Goal: Task Accomplishment & Management: Manage account settings

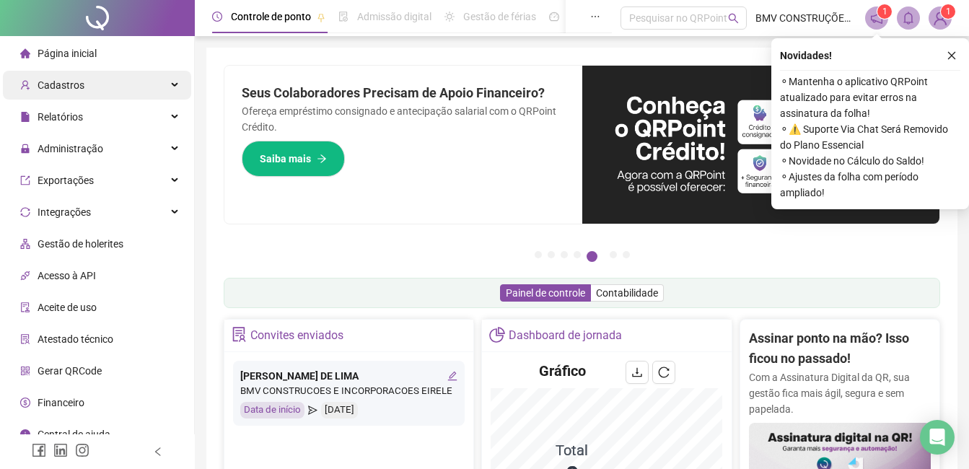
click at [92, 82] on div "Cadastros" at bounding box center [97, 85] width 188 height 29
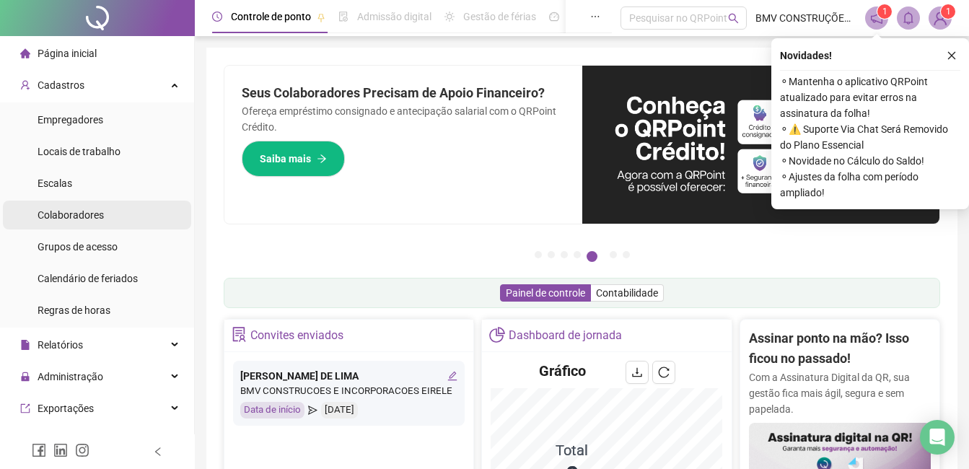
click at [79, 214] on span "Colaboradores" at bounding box center [71, 215] width 66 height 12
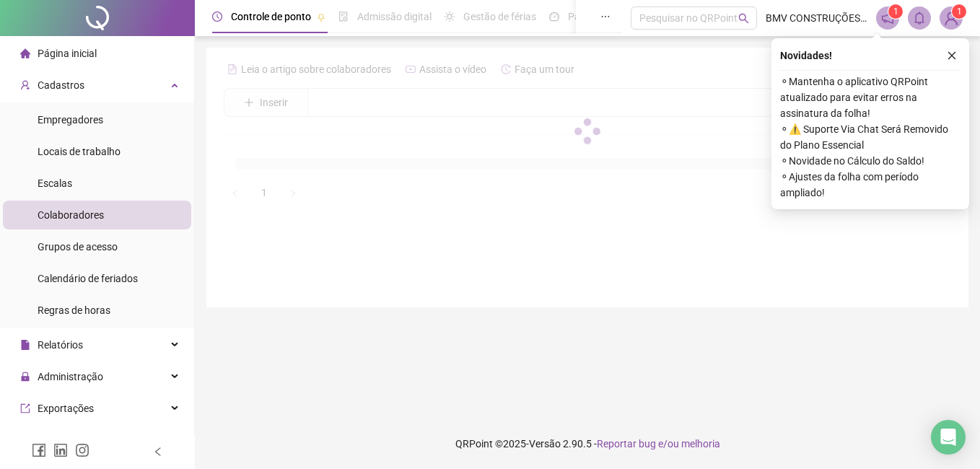
drag, startPoint x: 951, startPoint y: 58, endPoint x: 603, endPoint y: 81, distance: 349.2
click at [951, 57] on icon "close" at bounding box center [951, 55] width 10 height 10
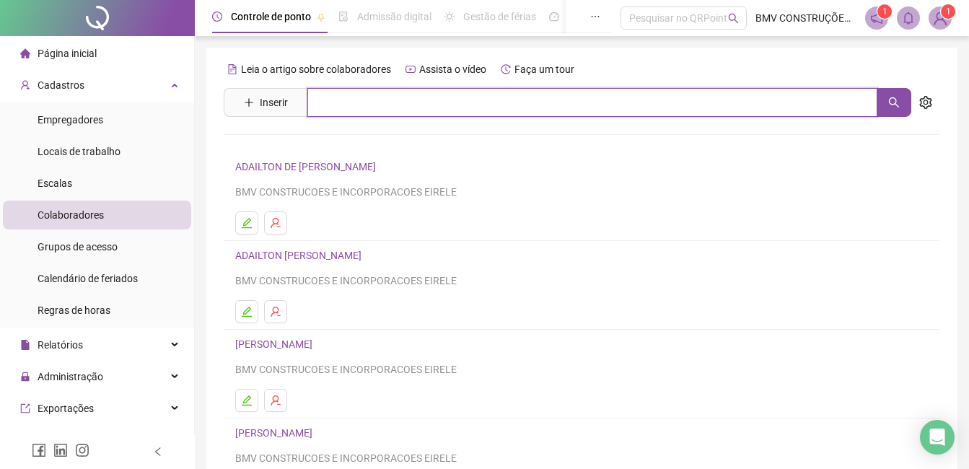
click at [582, 95] on input "text" at bounding box center [592, 102] width 570 height 29
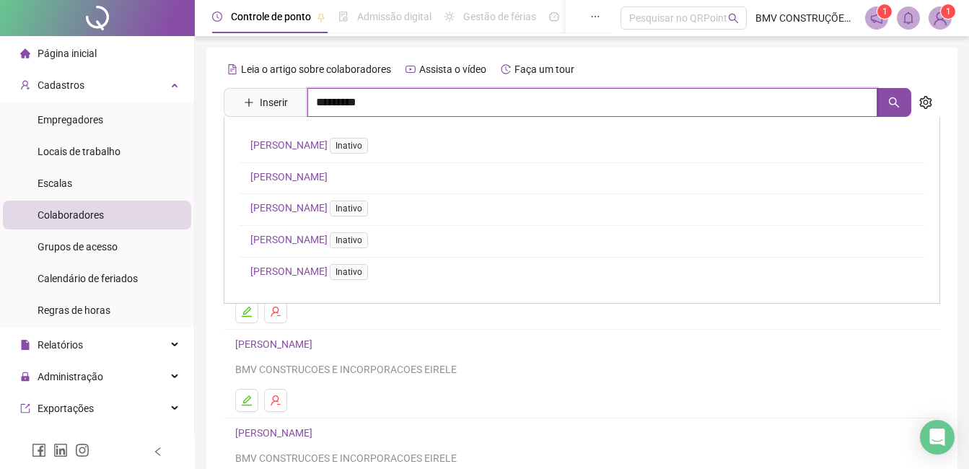
type input "*********"
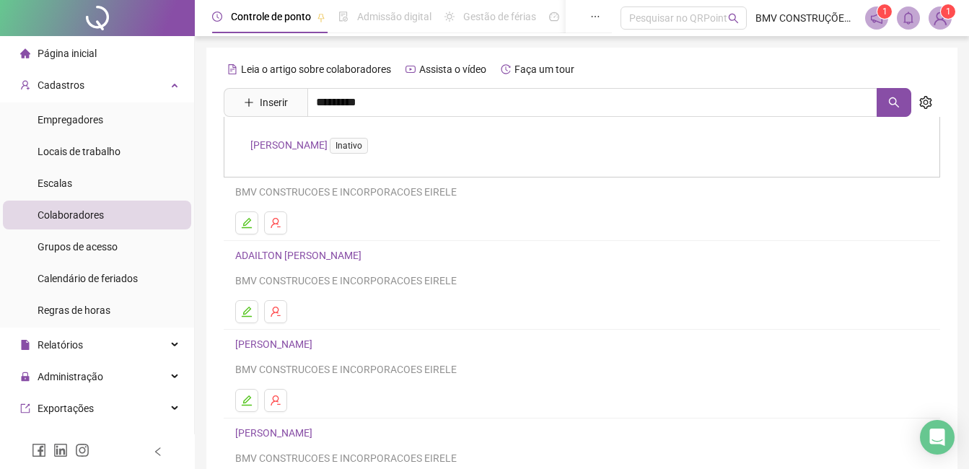
click at [328, 146] on link "[PERSON_NAME] Inativo" at bounding box center [311, 145] width 123 height 12
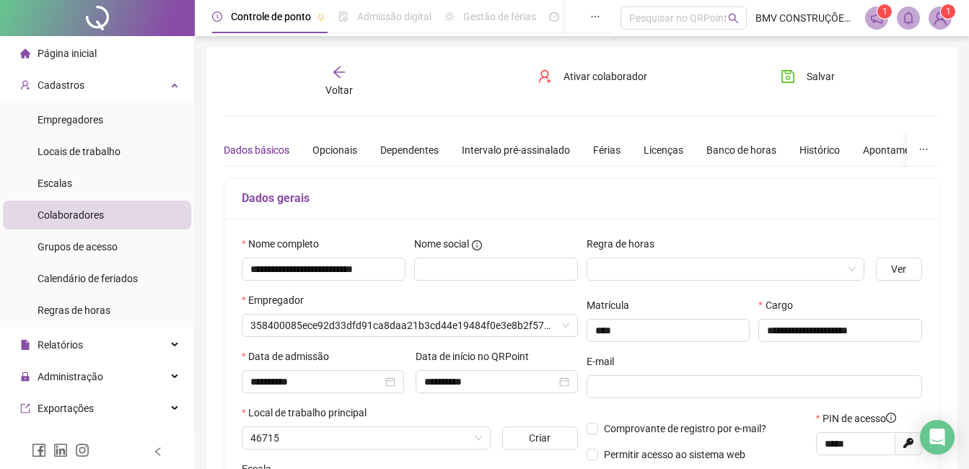
type input "**********"
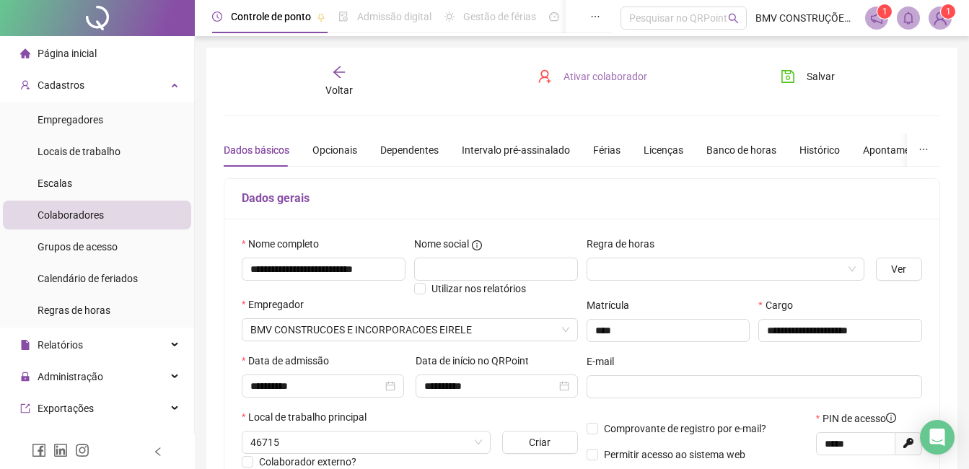
click at [571, 84] on button "Ativar colaborador" at bounding box center [592, 76] width 131 height 23
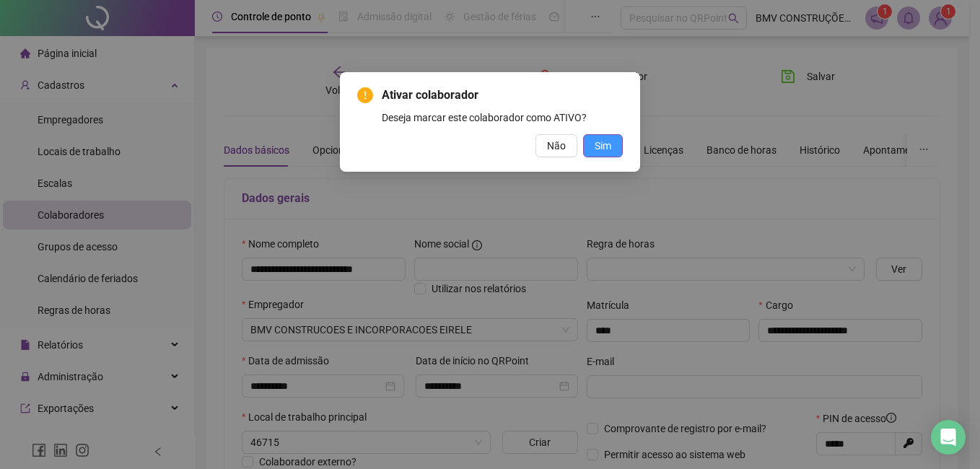
click at [608, 151] on span "Sim" at bounding box center [602, 146] width 17 height 16
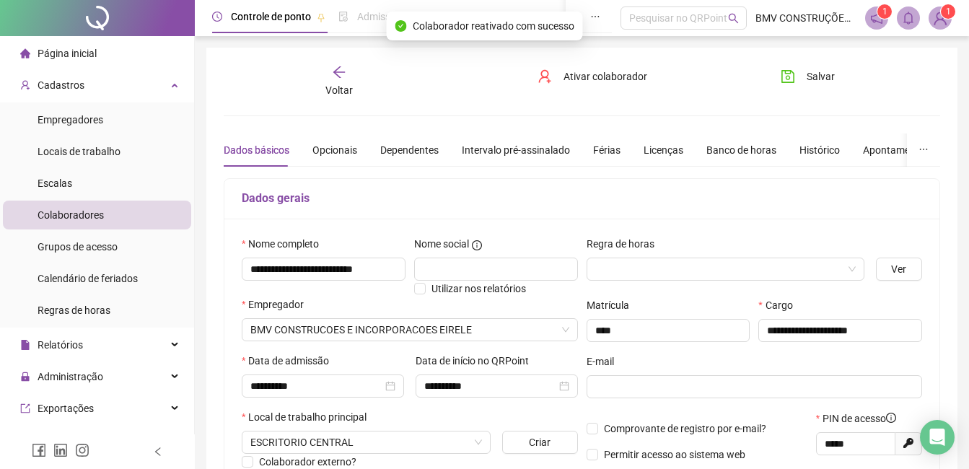
click at [333, 92] on span "Voltar" at bounding box center [338, 90] width 27 height 12
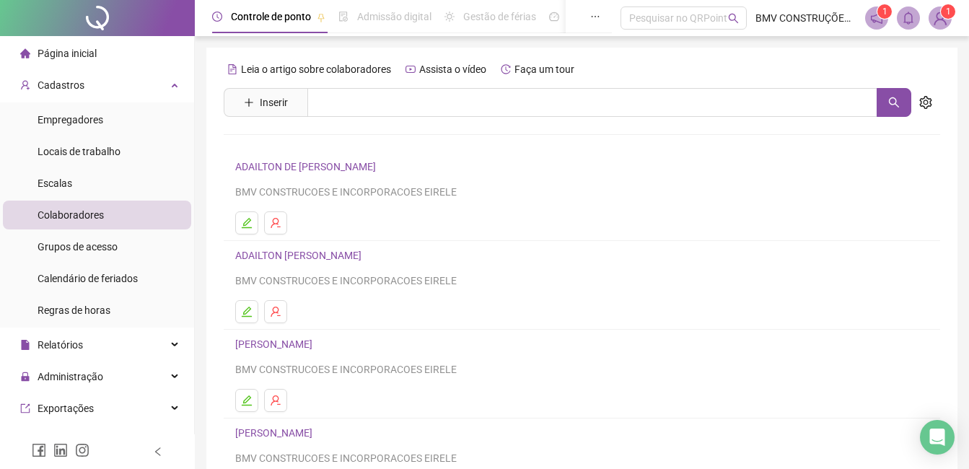
click at [66, 44] on div "Página inicial" at bounding box center [58, 53] width 76 height 29
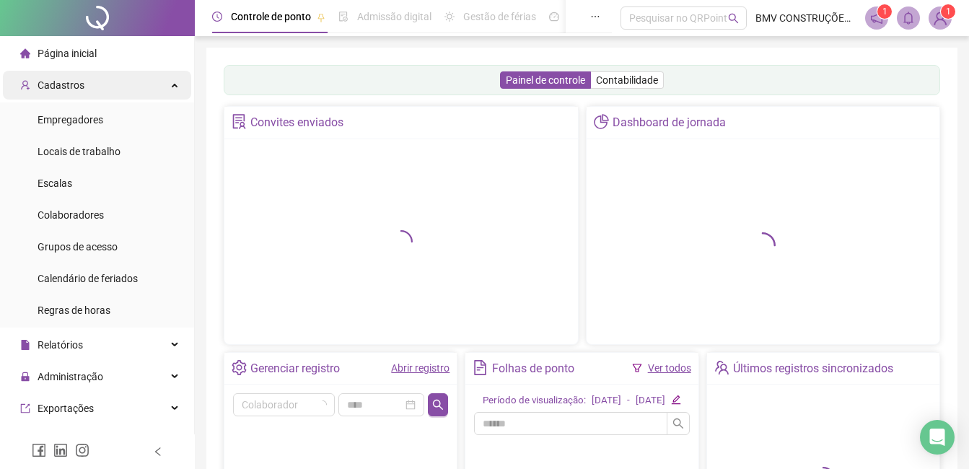
click at [78, 92] on span "Cadastros" at bounding box center [52, 85] width 64 height 29
